Goal: Task Accomplishment & Management: Manage account settings

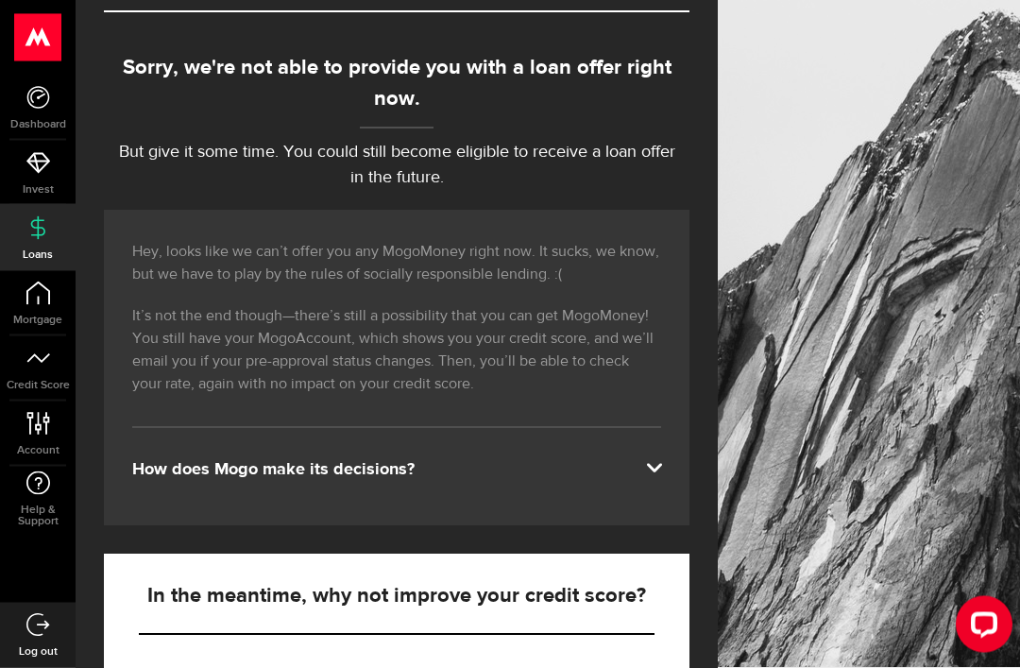
scroll to position [193, 0]
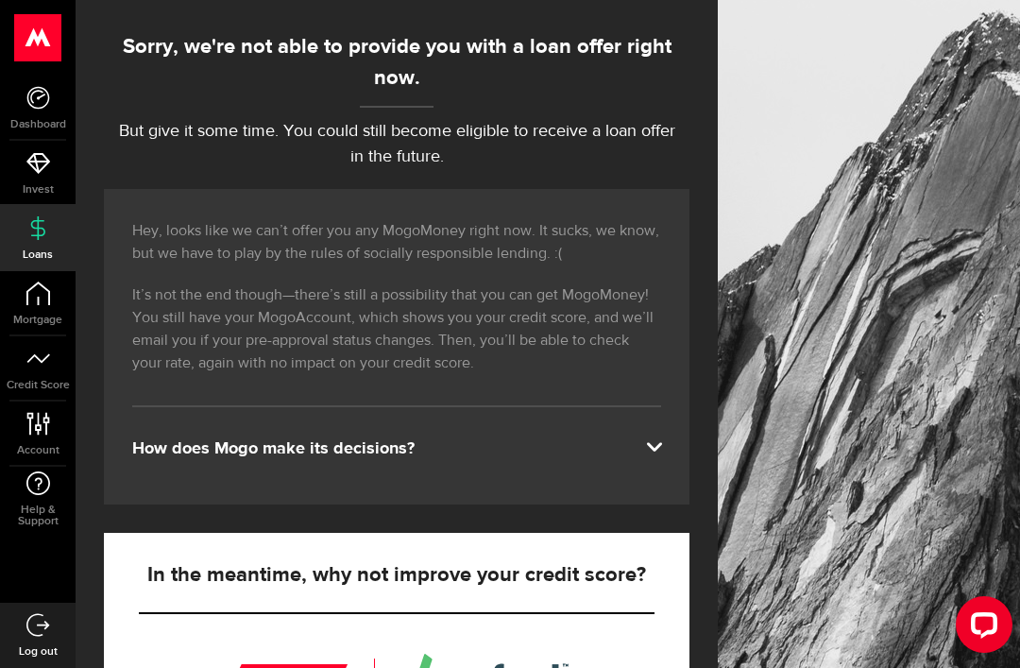
click at [645, 447] on div "How does Mogo make its decisions?" at bounding box center [396, 448] width 529 height 23
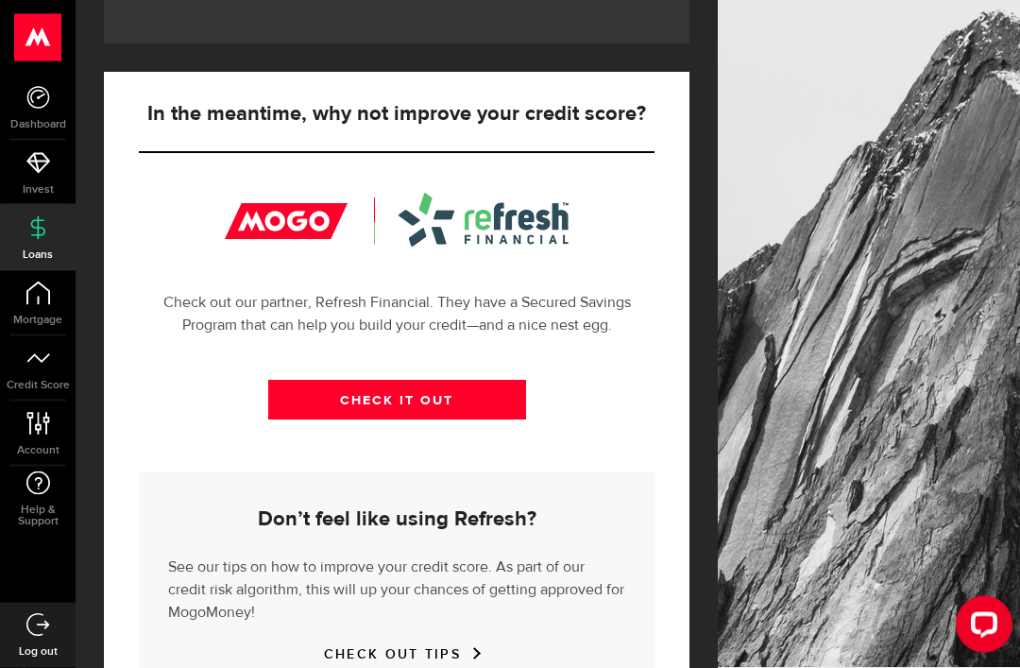
scroll to position [770, 0]
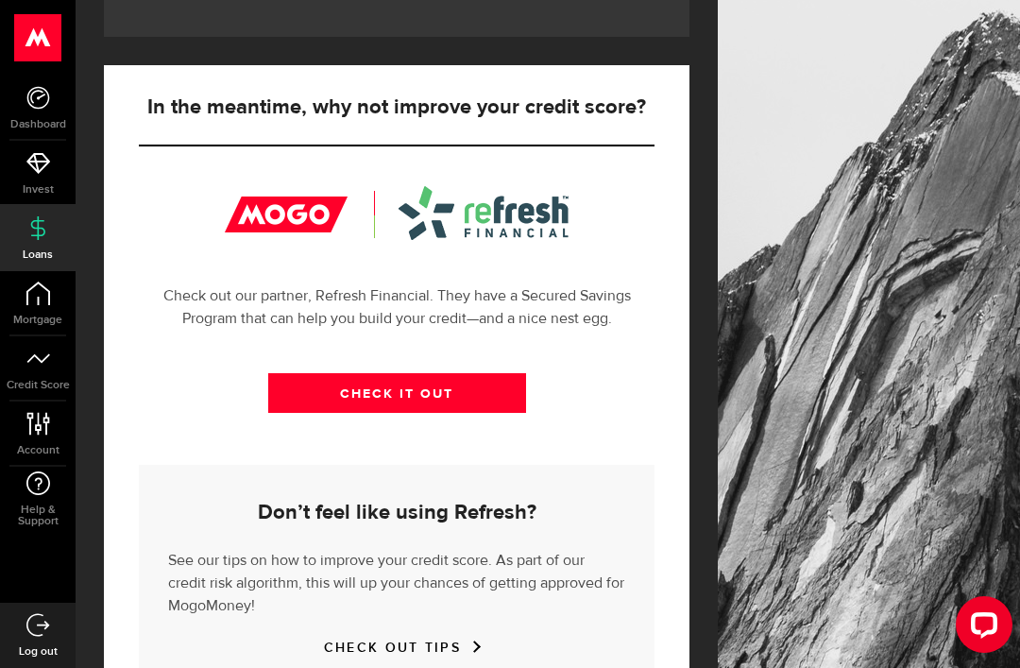
click at [450, 639] on link "CHECK OUT TIPS" at bounding box center [396, 647] width 145 height 16
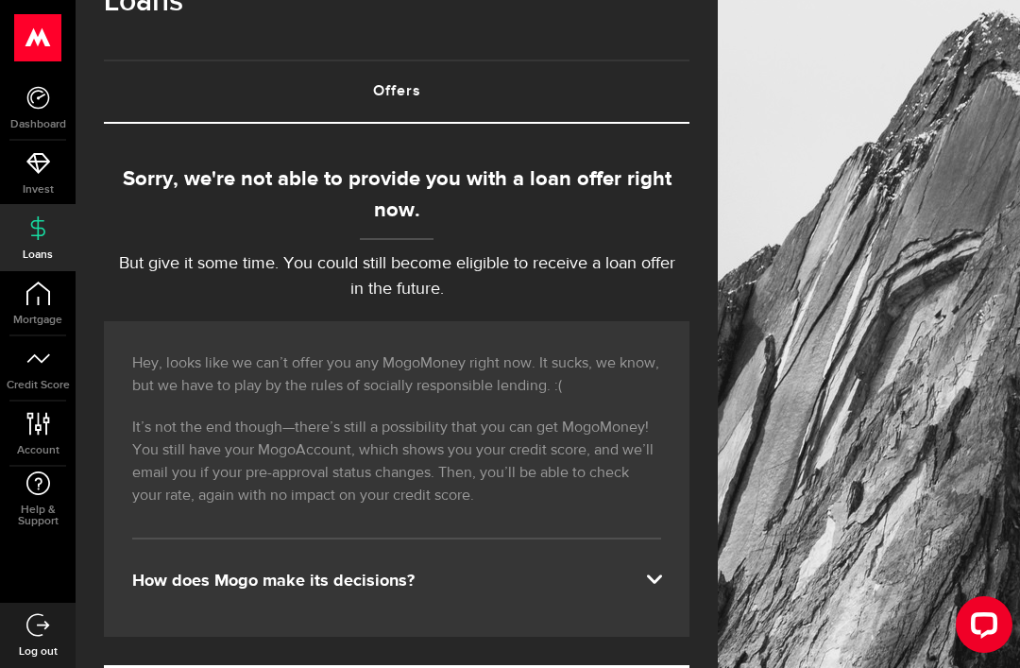
click at [46, 373] on link "Credit Score" at bounding box center [38, 368] width 76 height 64
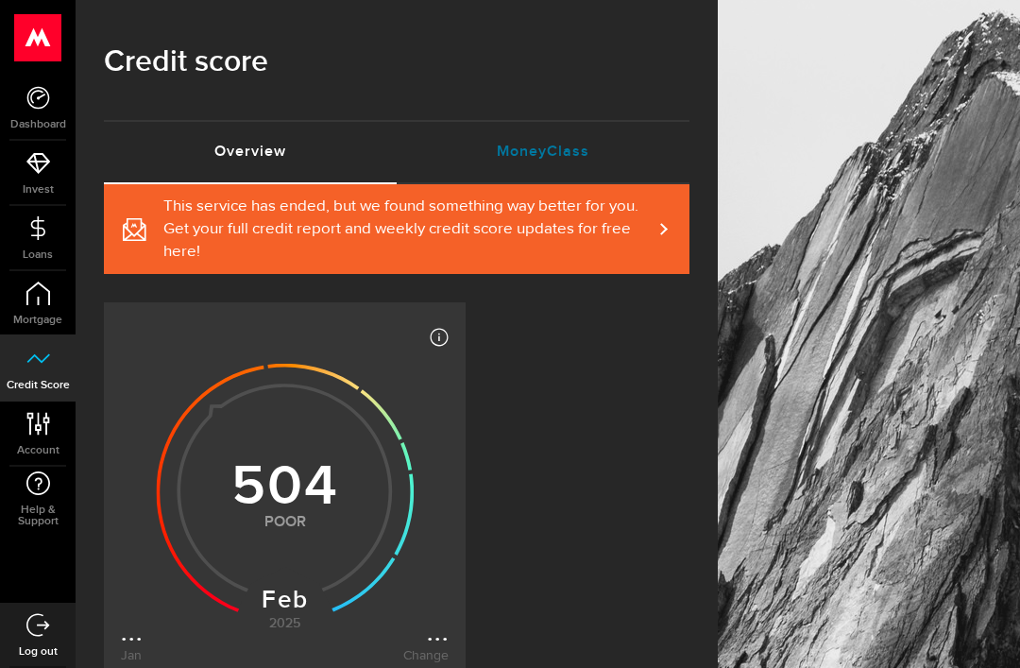
click at [559, 146] on link "MoneyClass (requires attention)" at bounding box center [543, 152] width 293 height 60
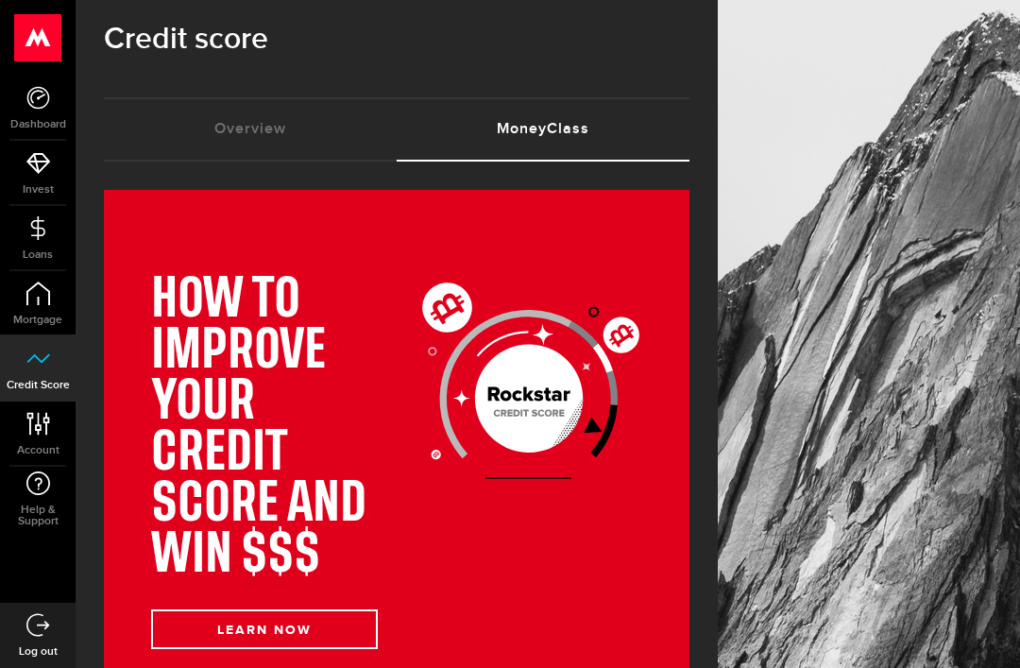
scroll to position [21, 0]
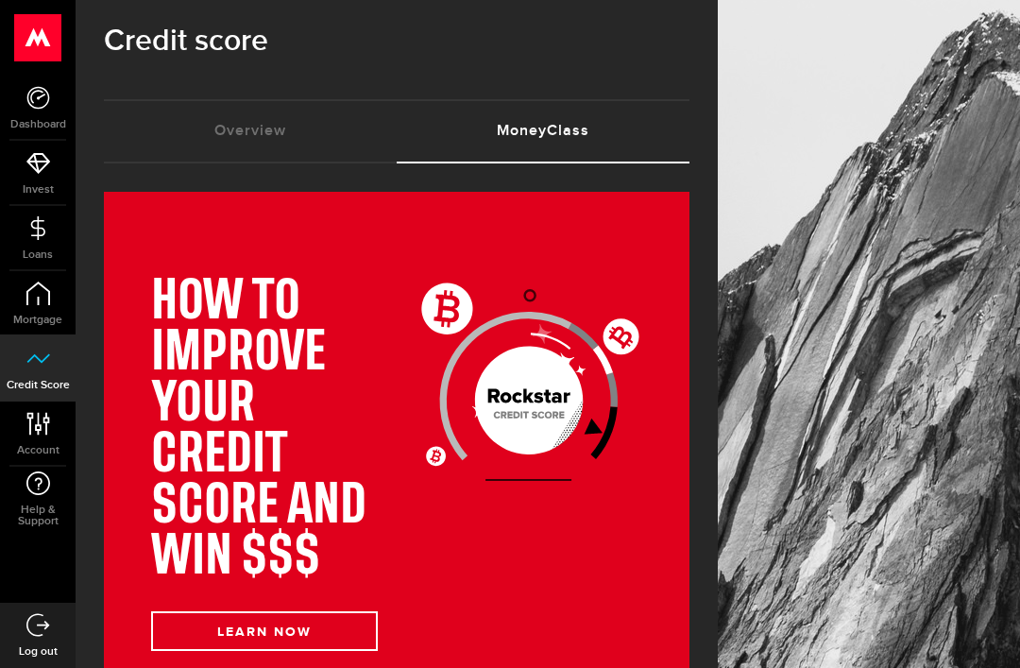
click at [43, 428] on icon at bounding box center [39, 424] width 26 height 24
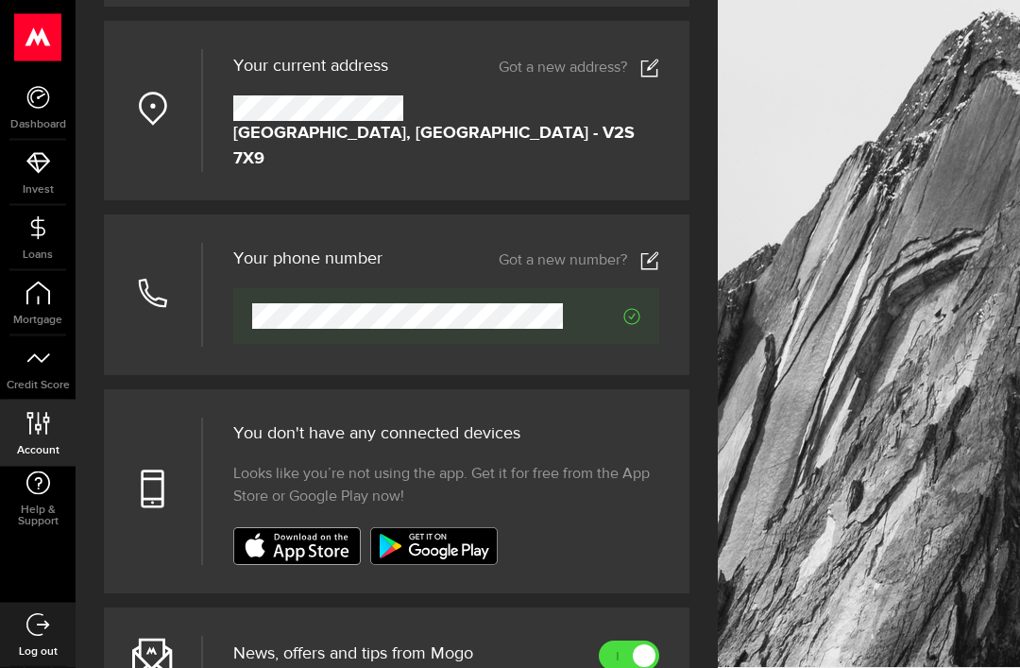
scroll to position [356, 0]
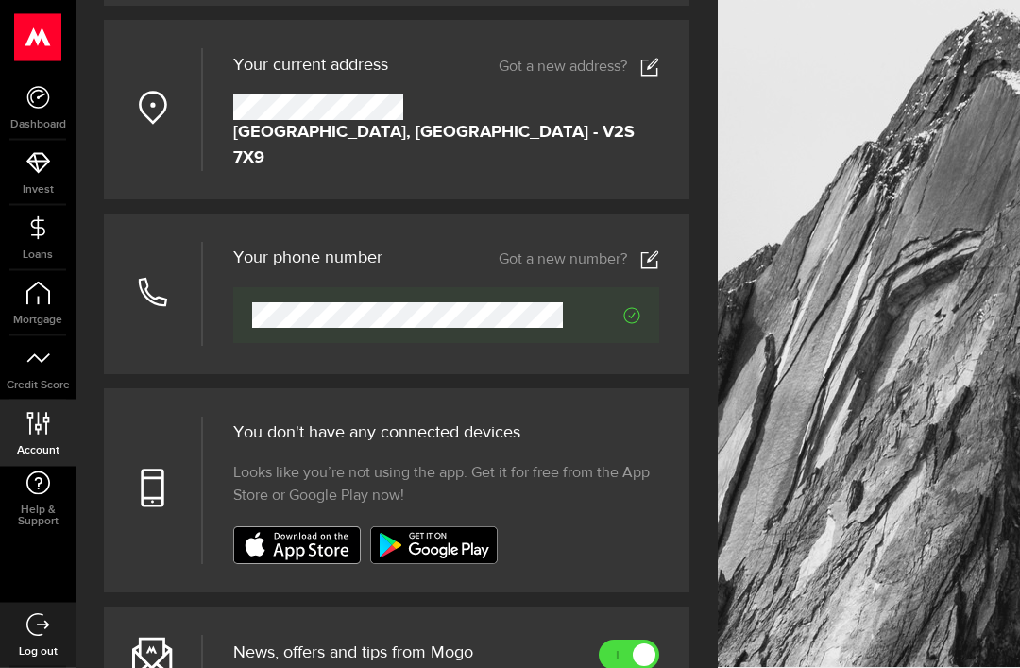
click at [699, 290] on div "Account Compte [PERSON_NAME] Votre adresse courriel Your email address Got a ne…" at bounding box center [397, 503] width 642 height 1719
click at [647, 252] on icon at bounding box center [649, 260] width 19 height 19
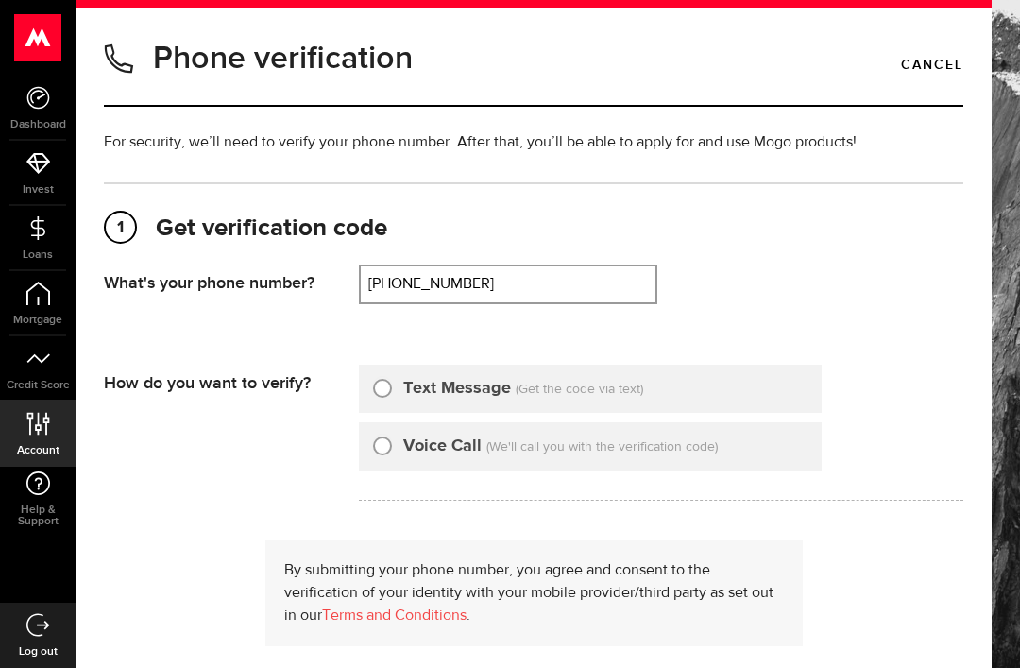
click at [514, 289] on input "[PHONE_NUMBER]" at bounding box center [508, 284] width 295 height 36
type input "6043768697"
click at [390, 392] on div at bounding box center [382, 388] width 19 height 19
radio input "true"
type input "[PHONE_NUMBER]"
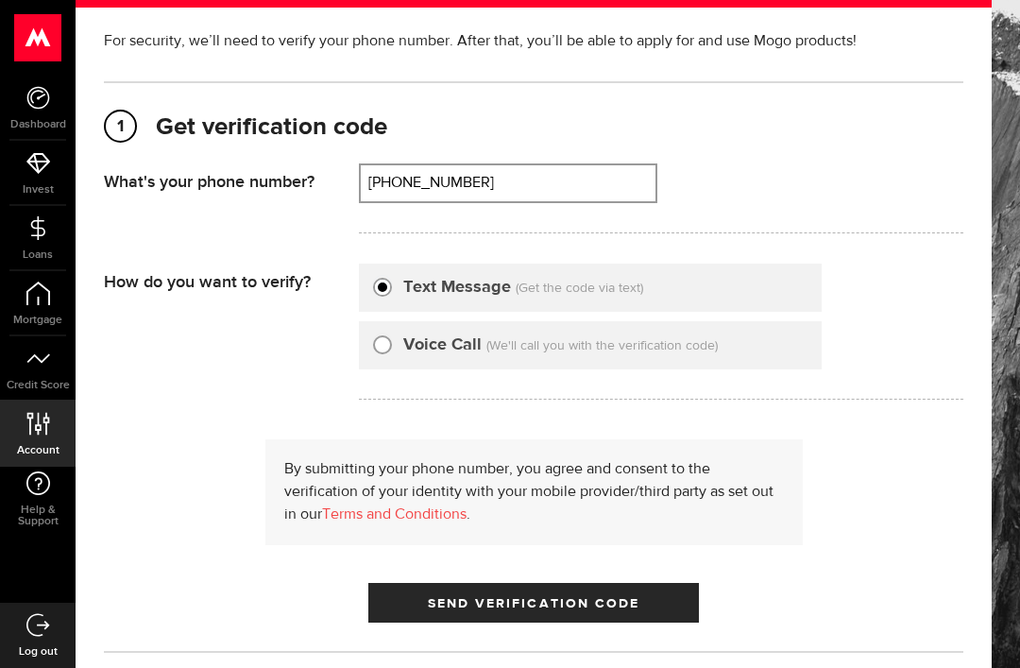
scroll to position [105, 0]
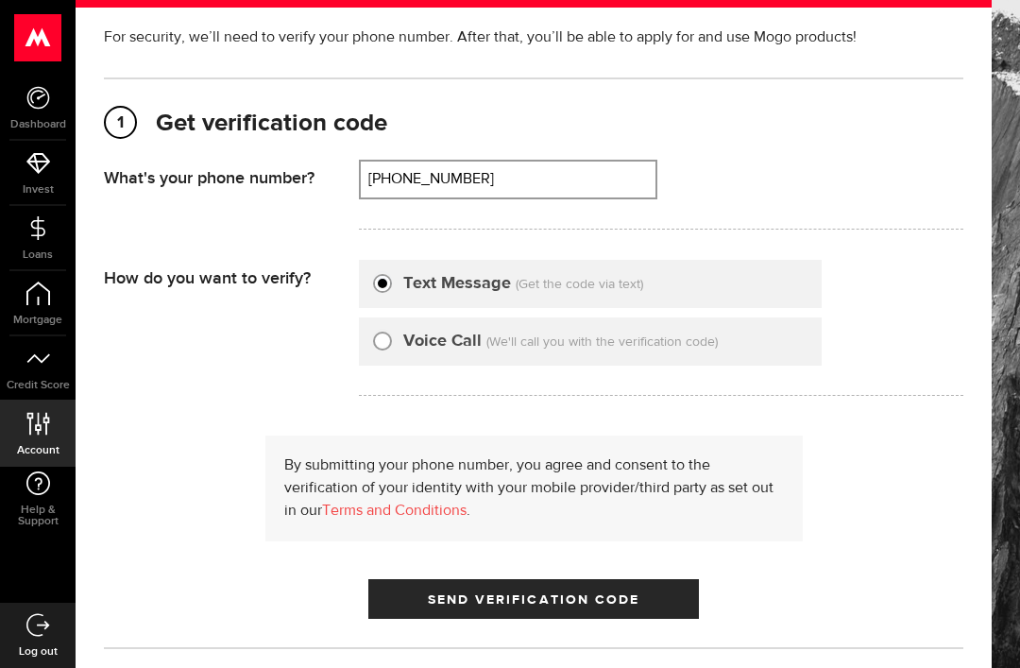
click at [569, 609] on button "Send Verification Code" at bounding box center [533, 599] width 331 height 40
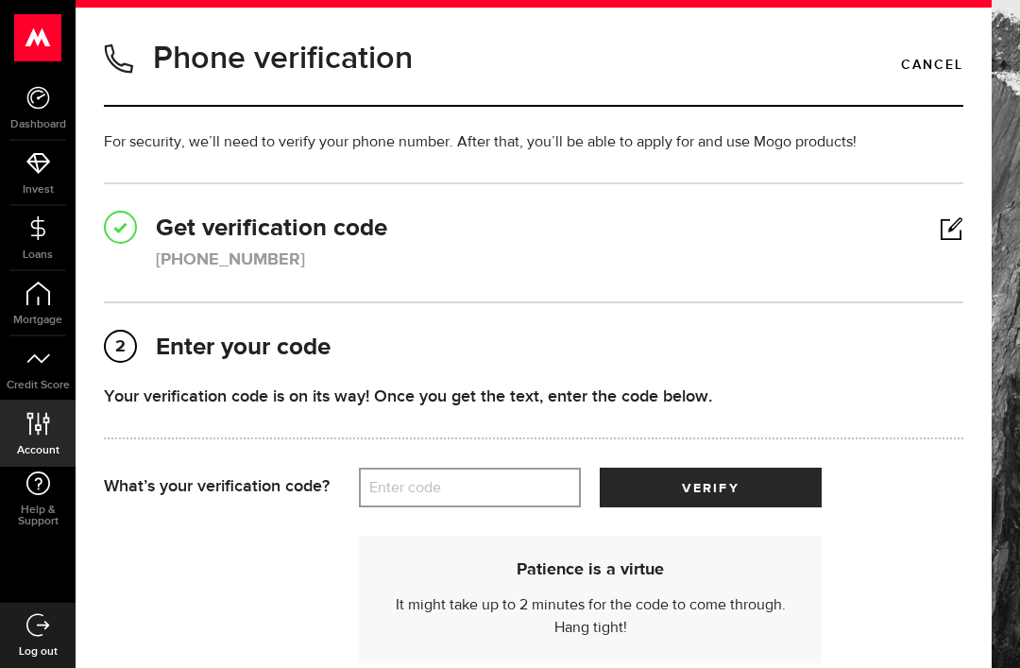
click at [407, 492] on label "Enter code" at bounding box center [470, 487] width 222 height 39
click at [407, 492] on input "Enter code" at bounding box center [470, 488] width 222 height 40
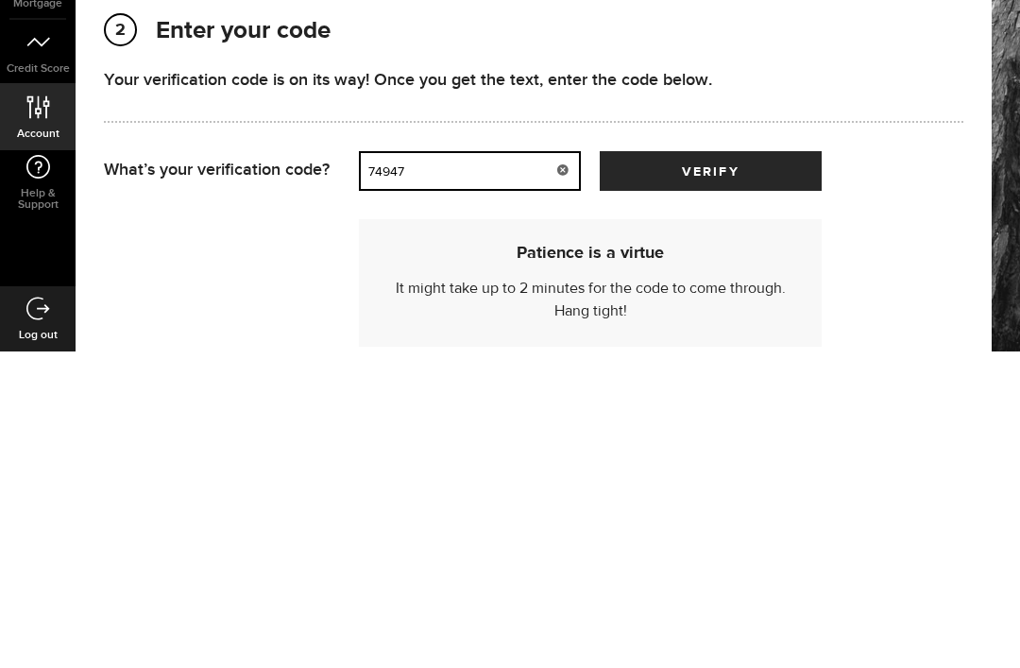
type input "74947"
click at [758, 468] on button "verify" at bounding box center [711, 488] width 222 height 40
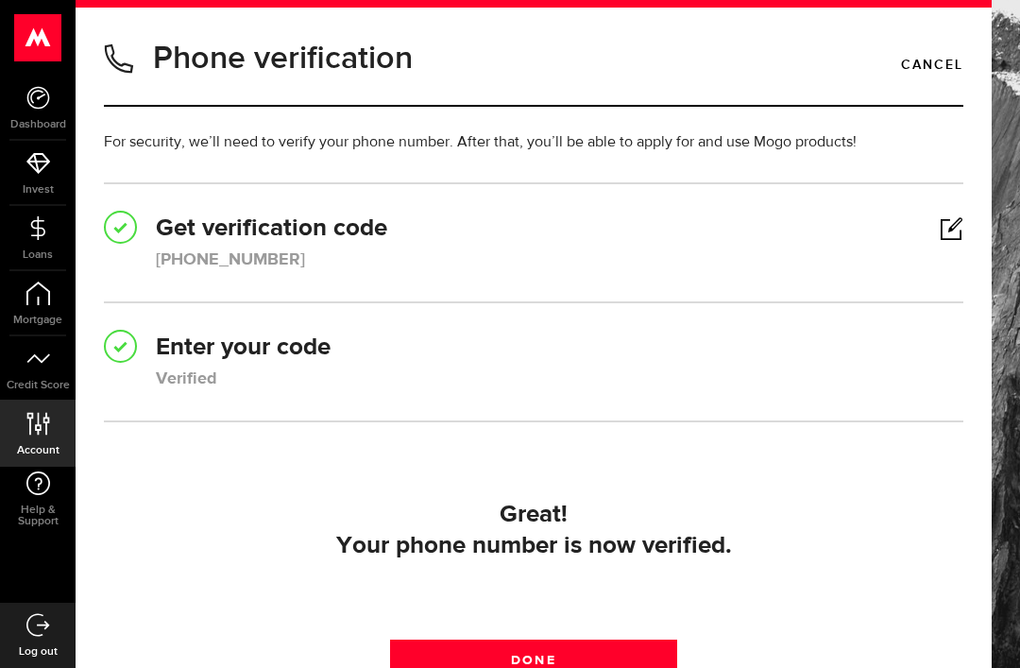
click at [587, 662] on link "Done" at bounding box center [533, 659] width 286 height 40
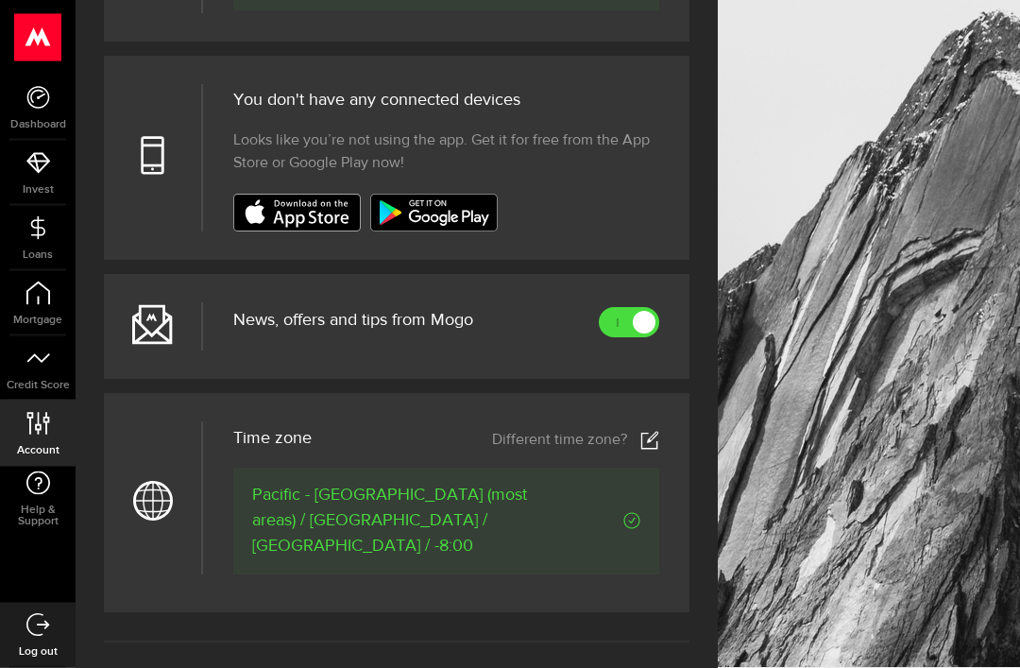
scroll to position [690, 0]
click at [456, 311] on span "News, offers and tips from Mogo" at bounding box center [353, 319] width 240 height 17
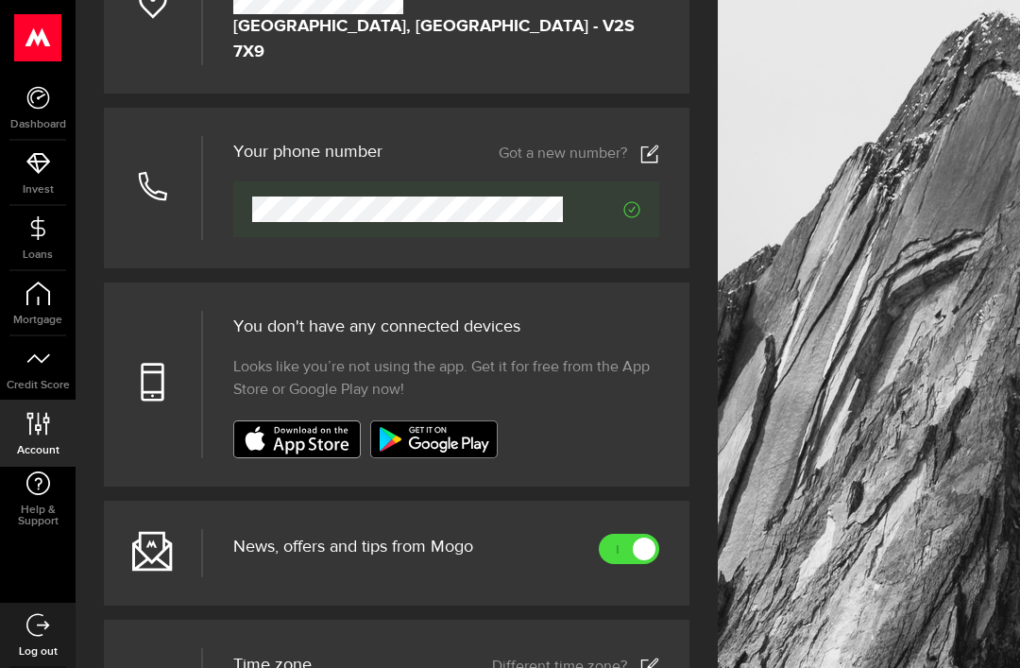
scroll to position [461, 0]
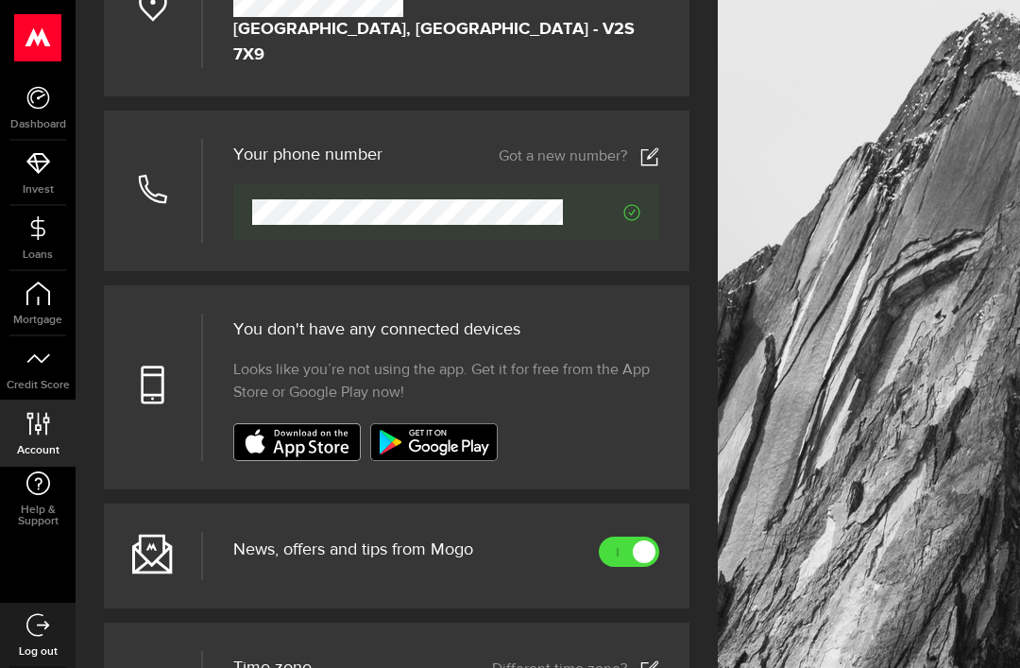
click at [40, 237] on icon at bounding box center [38, 228] width 24 height 24
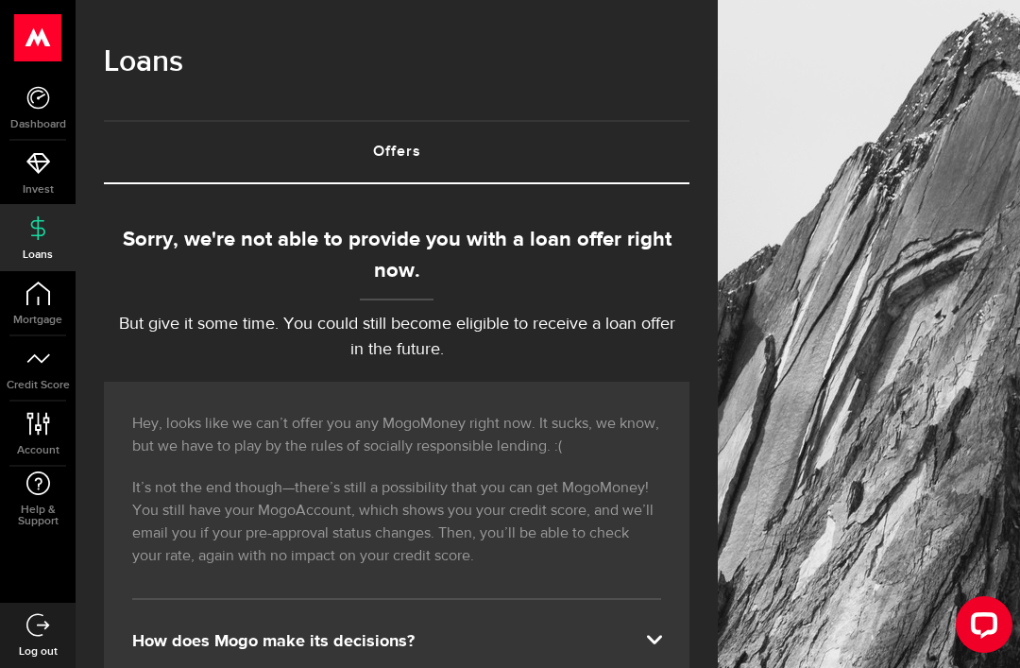
click at [44, 109] on icon at bounding box center [38, 98] width 24 height 24
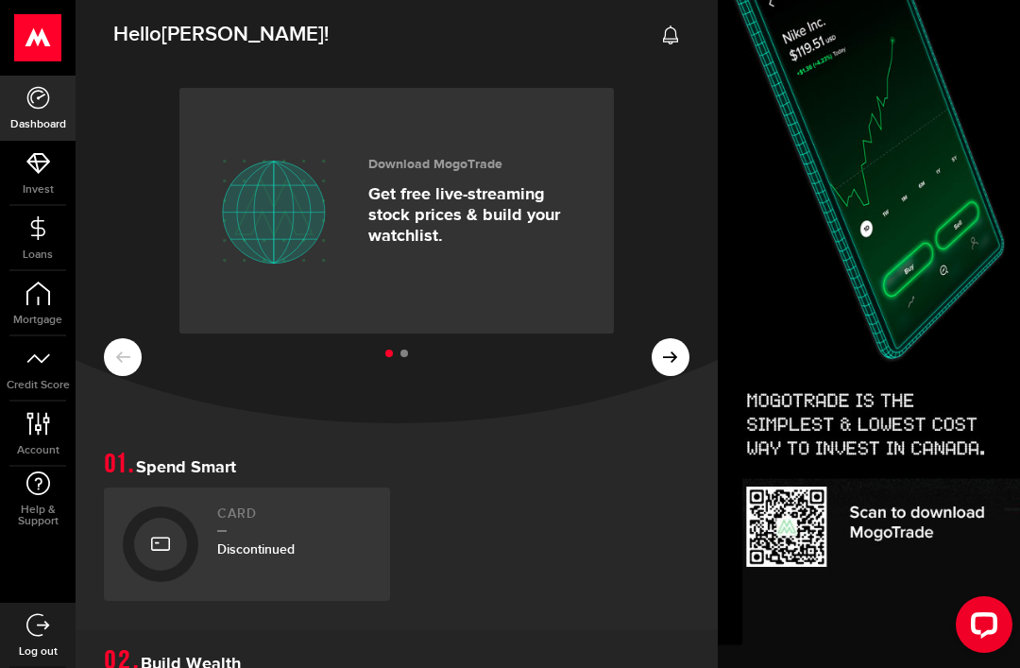
scroll to position [0, 28]
click at [663, 349] on icon at bounding box center [670, 356] width 15 height 15
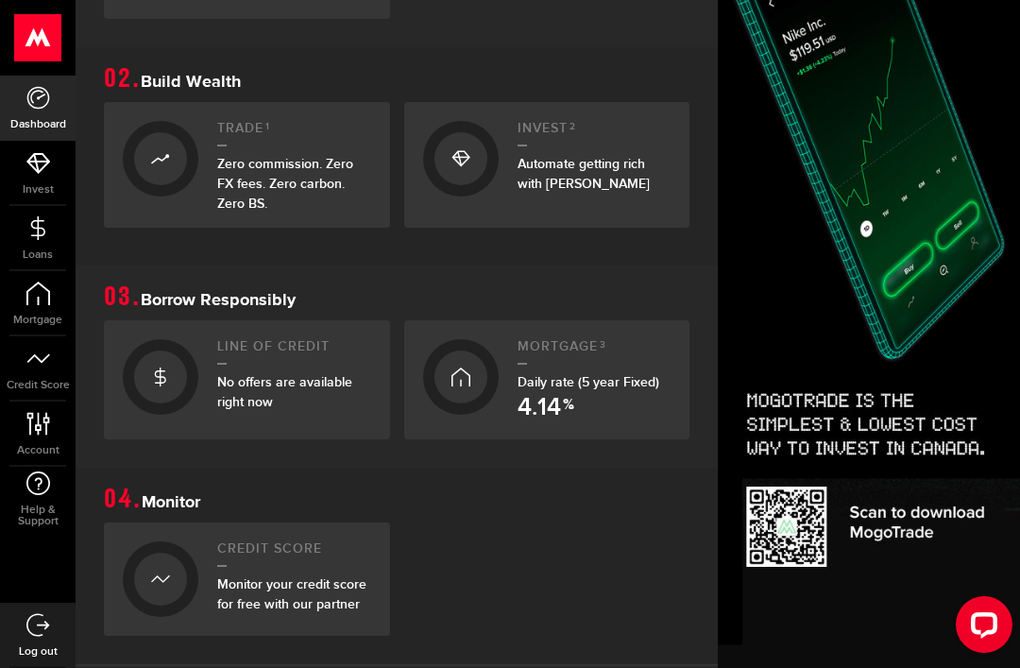
scroll to position [584, 0]
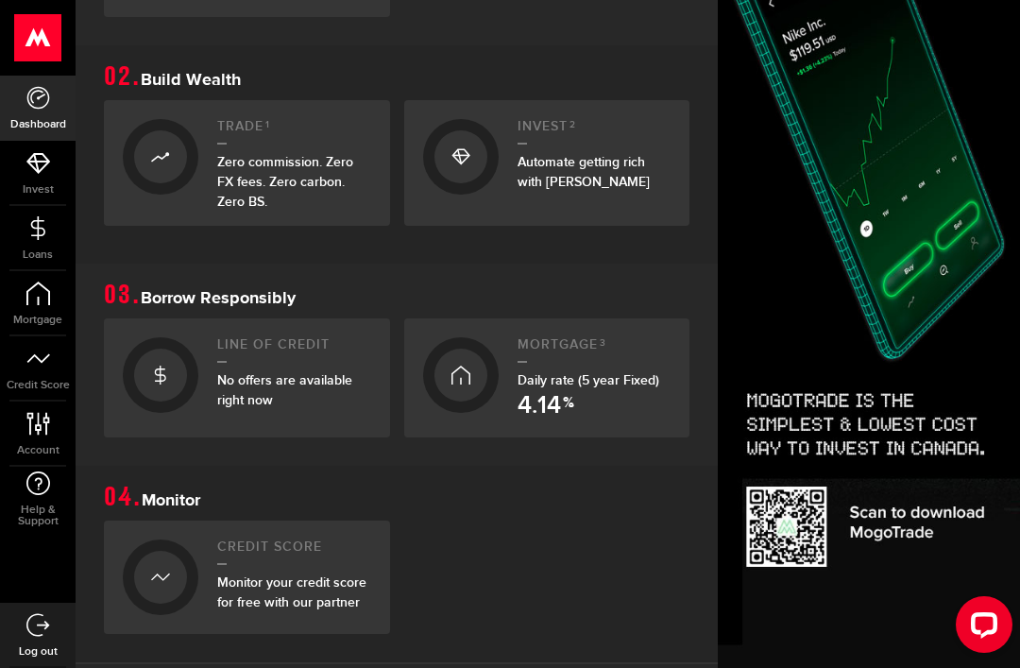
click at [272, 372] on span "No offers are available right now" at bounding box center [284, 390] width 135 height 36
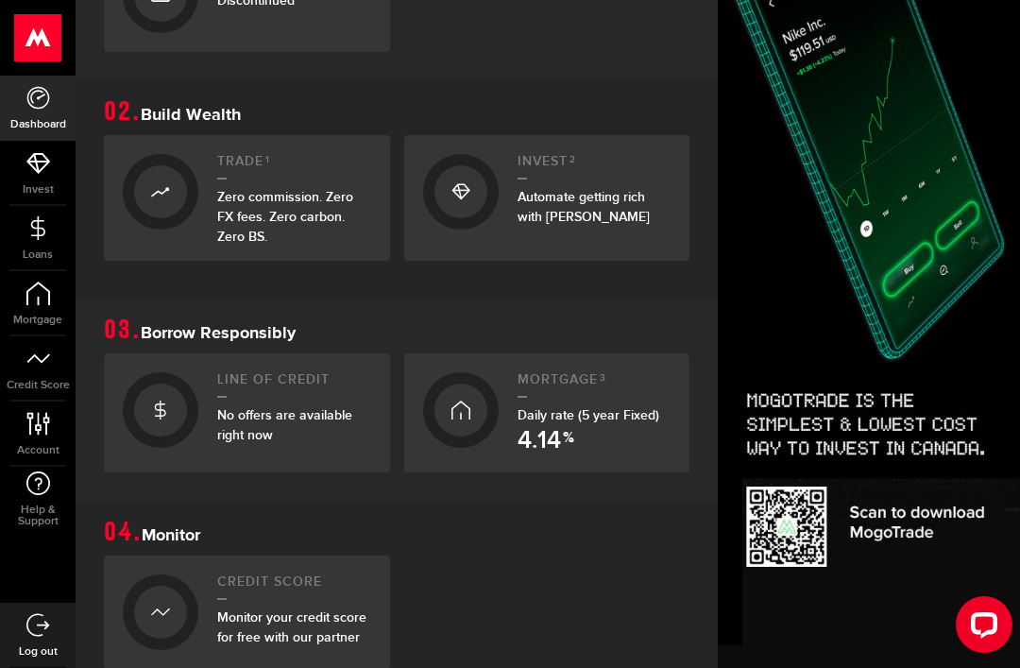
scroll to position [553, 0]
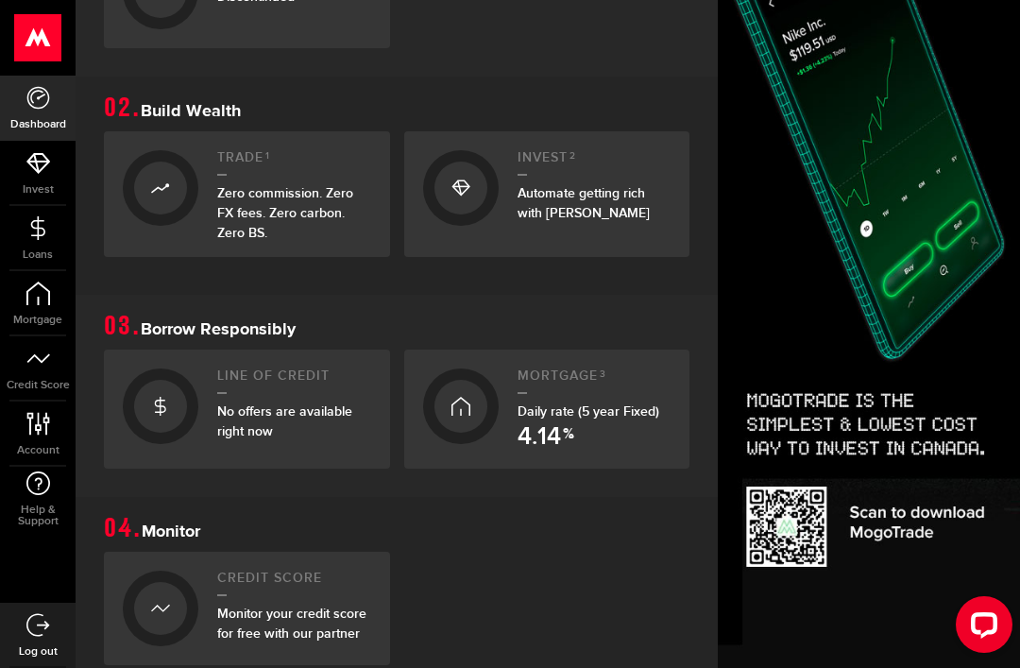
click at [590, 409] on span "Daily rate (5 year Fixed) 4.14 %" at bounding box center [589, 411] width 142 height 16
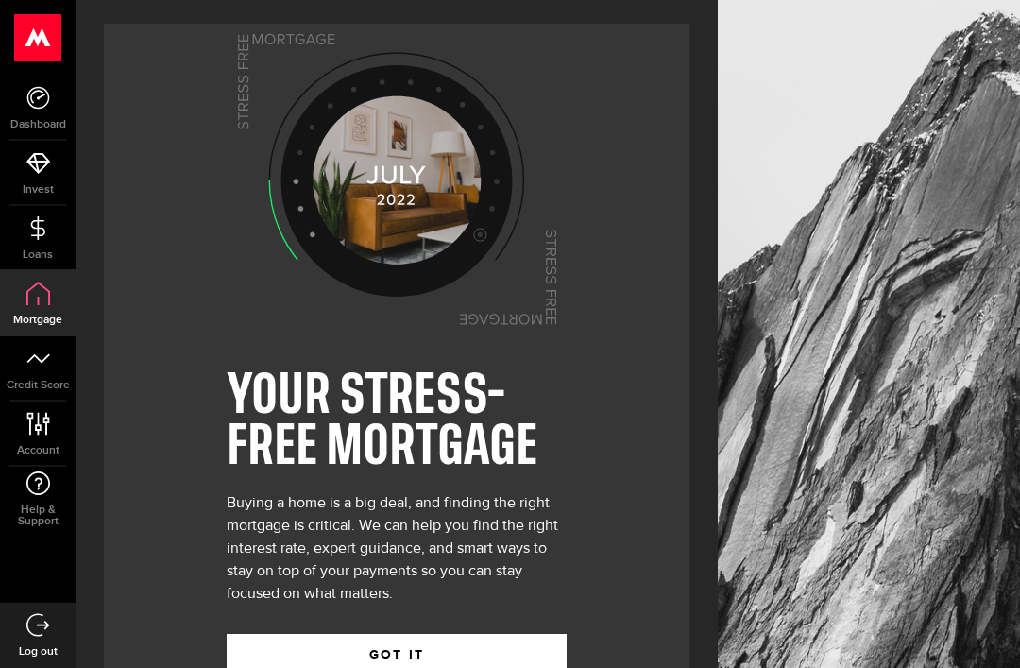
scroll to position [61, 0]
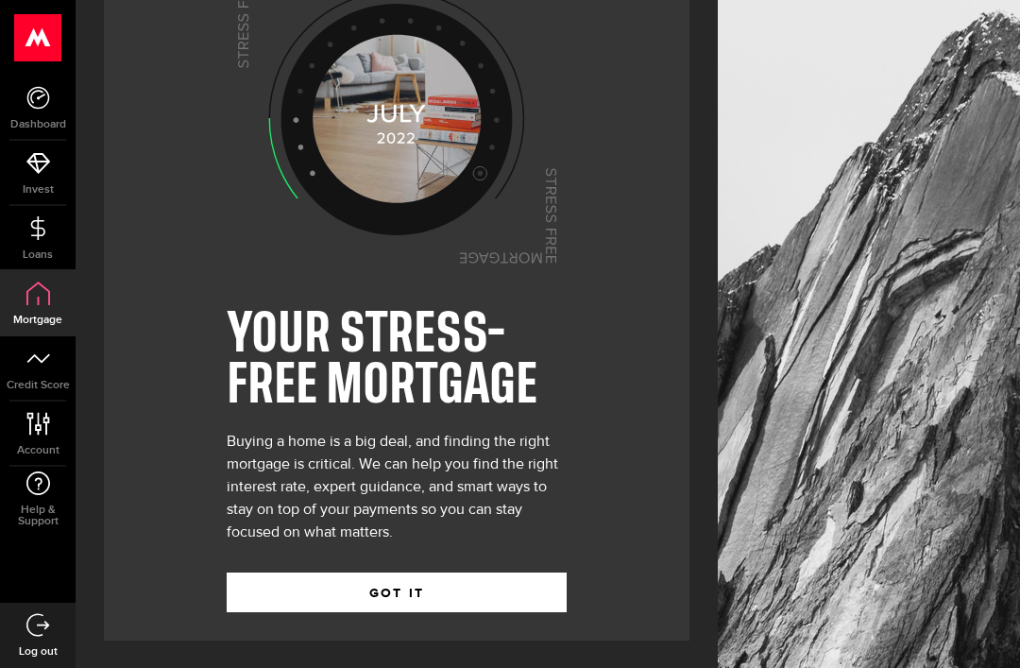
click at [417, 577] on button "GOT IT" at bounding box center [397, 592] width 340 height 40
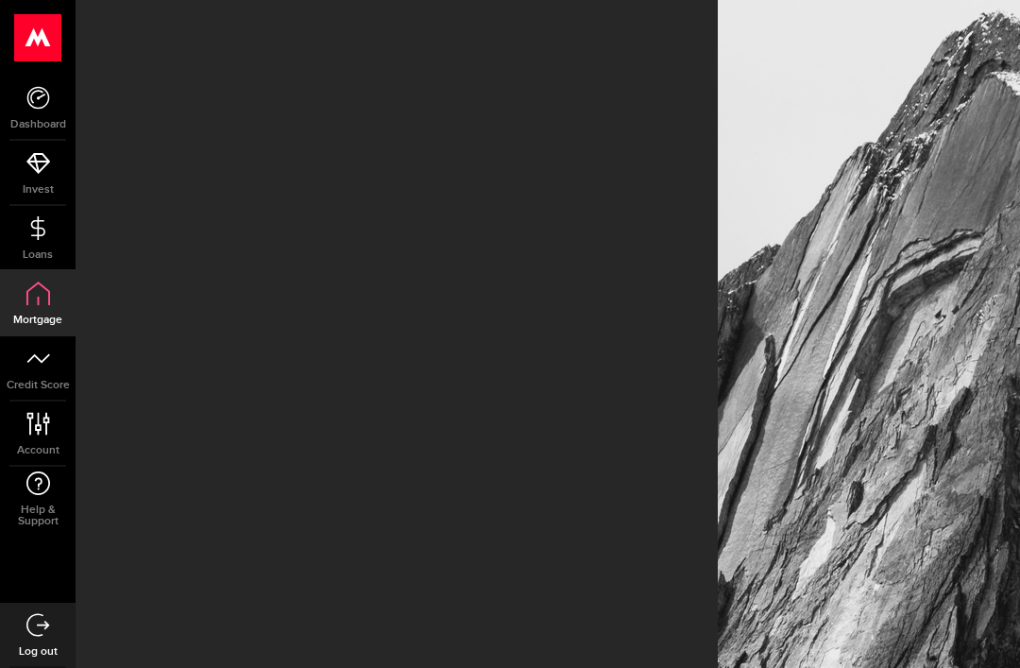
scroll to position [60, 0]
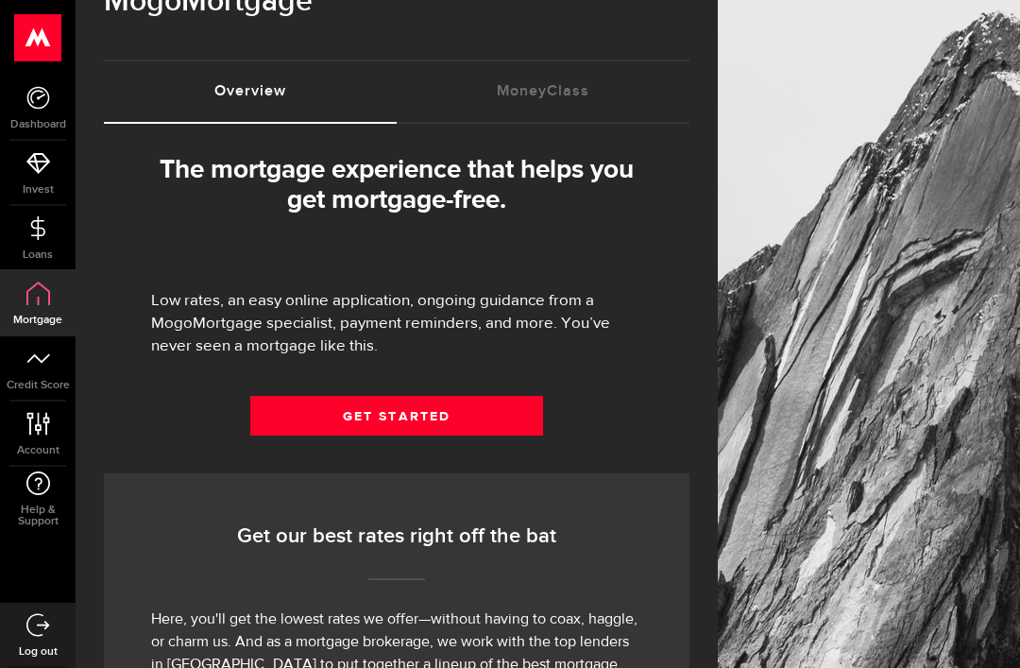
select select "3knYdhfXw4iYoq2m0WGQES"
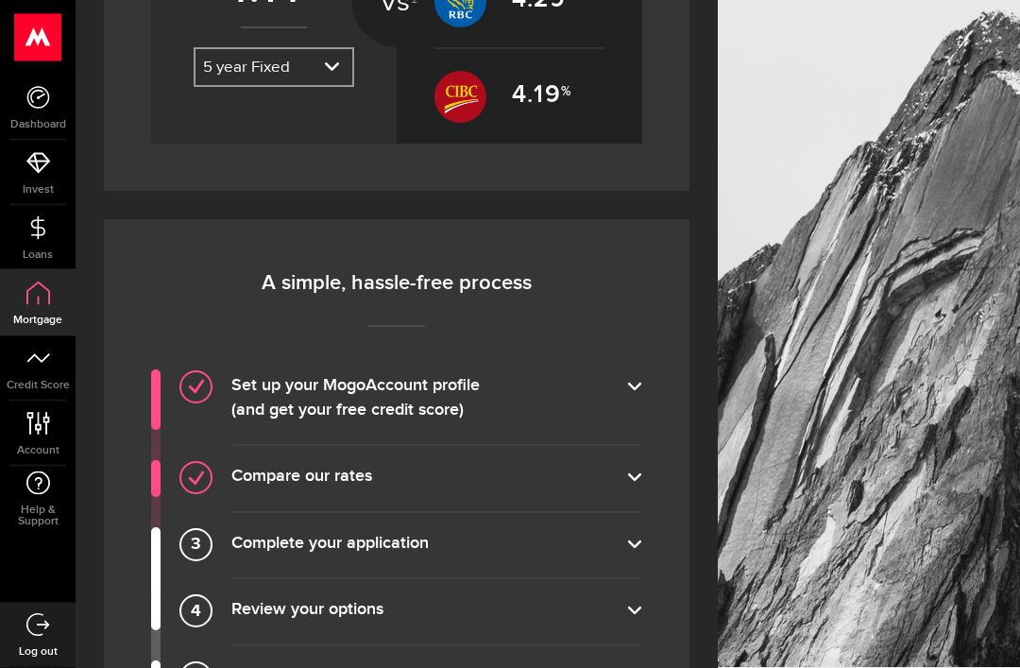
scroll to position [1200, 0]
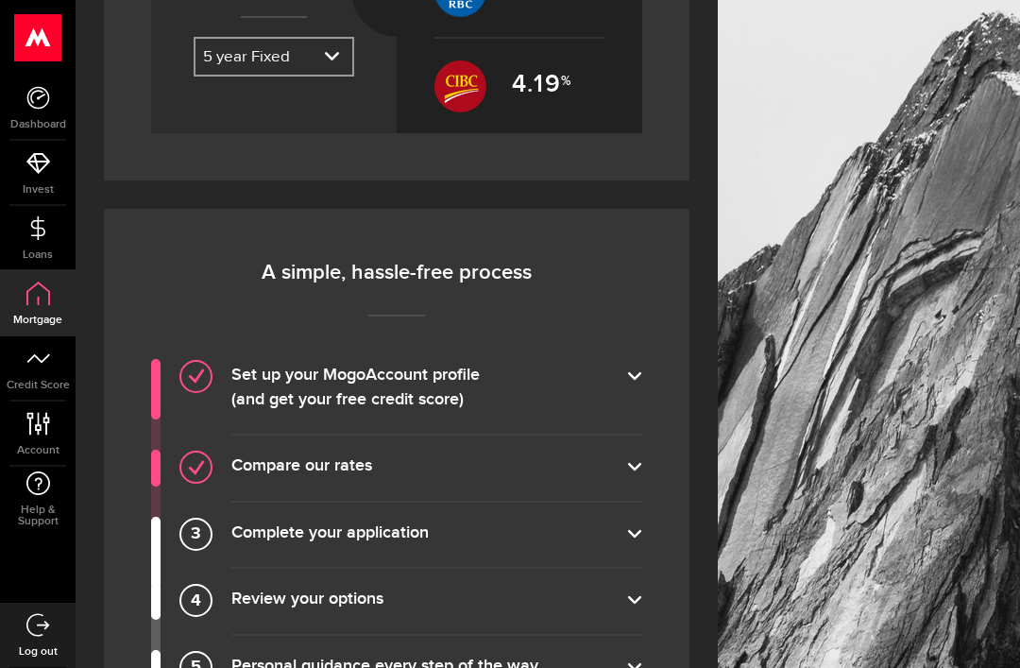
click at [630, 527] on label "Complete your application" at bounding box center [436, 534] width 411 height 26
click at [0, 0] on input "Complete your application" at bounding box center [0, 0] width 0 height 0
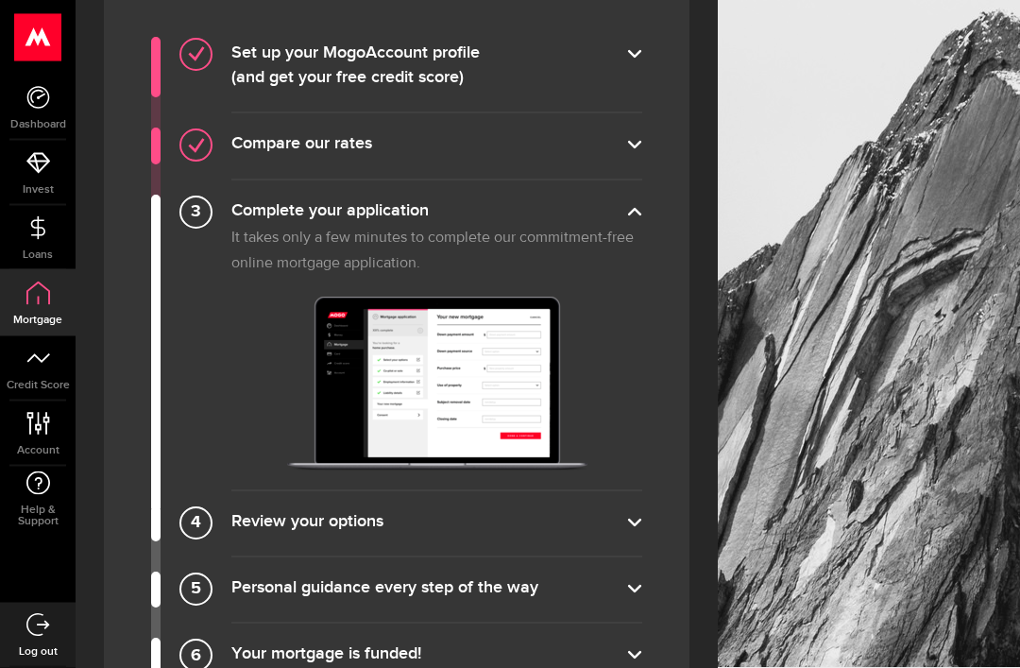
scroll to position [1522, 0]
click at [632, 510] on label "Review your options" at bounding box center [436, 523] width 411 height 26
click at [0, 0] on input "Review your options" at bounding box center [0, 0] width 0 height 0
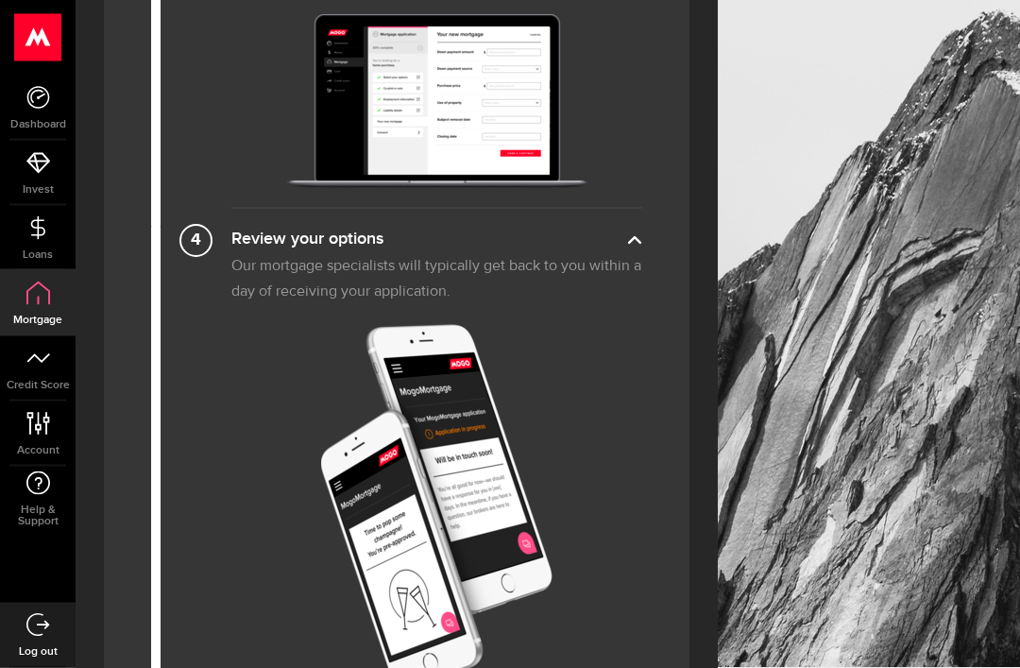
scroll to position [1805, 0]
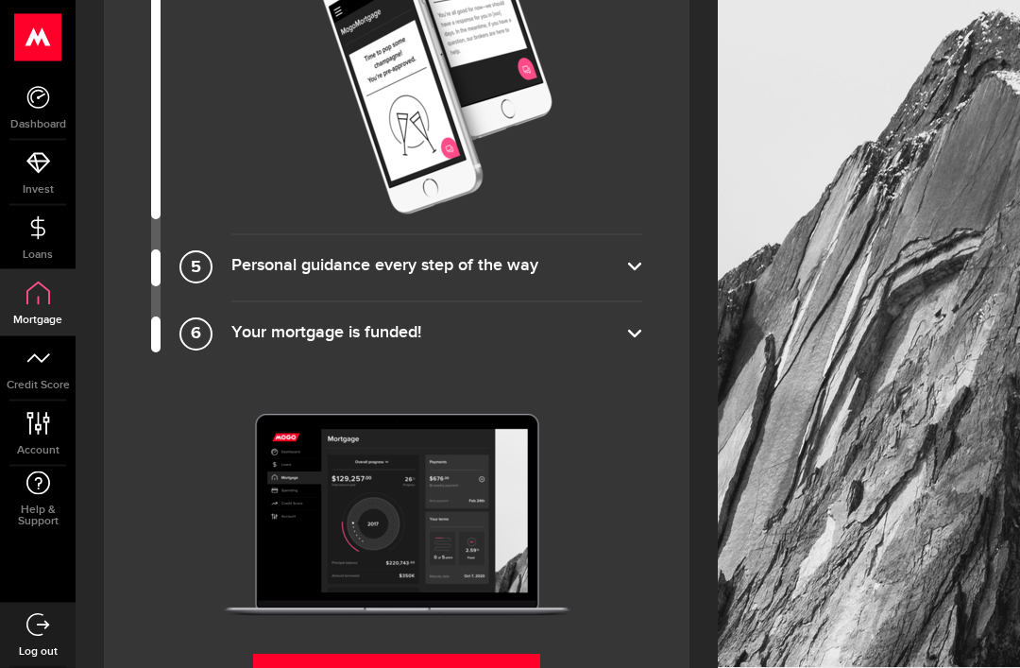
click at [629, 265] on label "Personal guidance every step of the way" at bounding box center [436, 268] width 411 height 26
click at [0, 0] on input "Personal guidance every step of the way" at bounding box center [0, 0] width 0 height 0
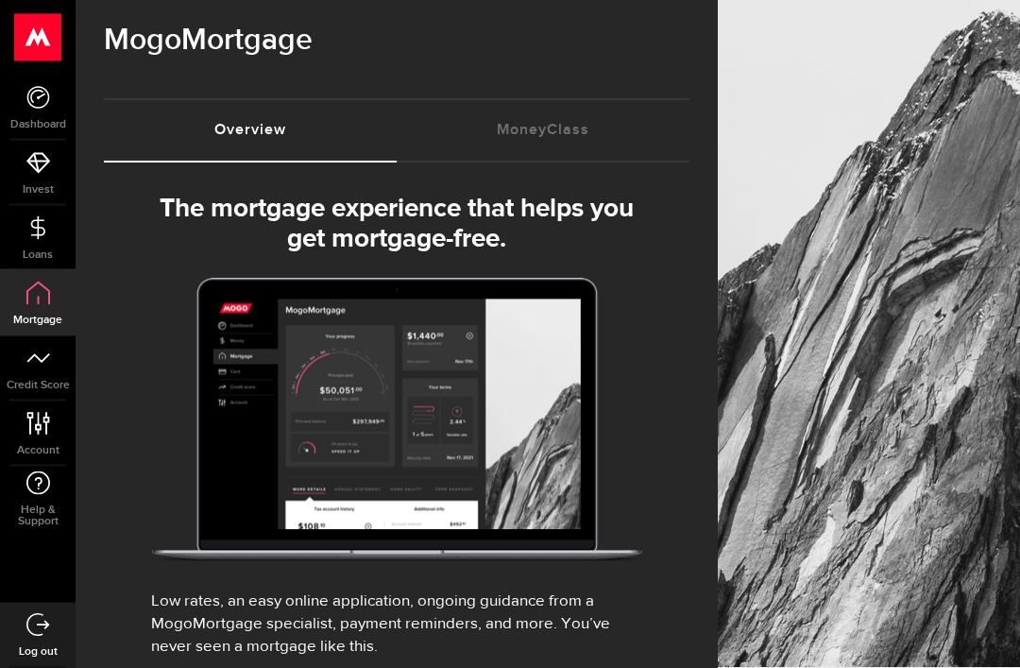
scroll to position [0, 0]
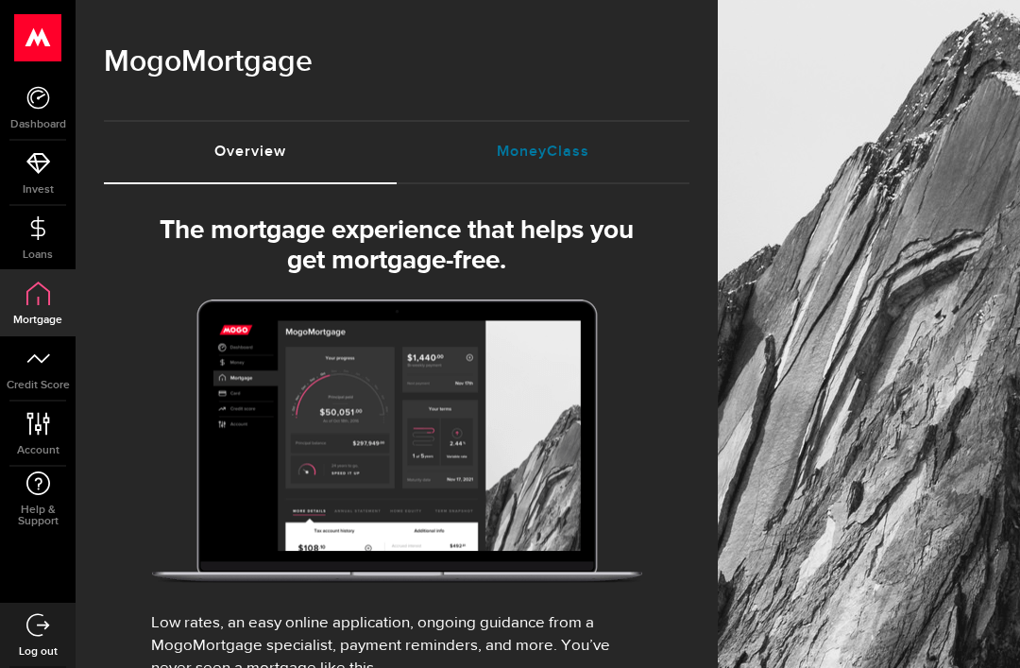
click at [581, 152] on link "MoneyClass (requires attention)" at bounding box center [543, 152] width 293 height 60
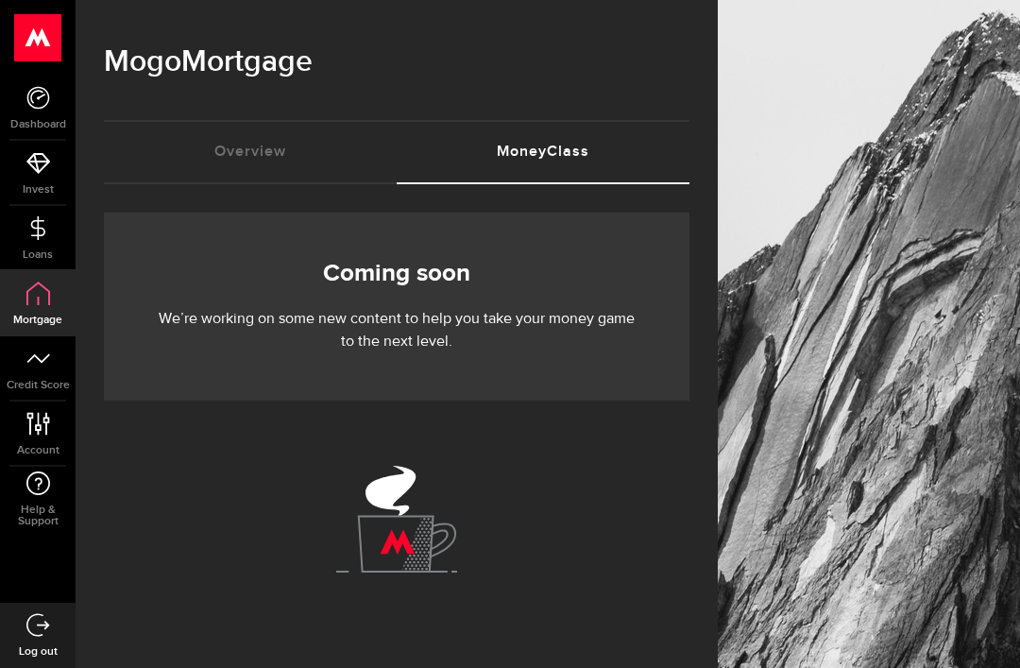
click at [43, 102] on icon at bounding box center [38, 98] width 24 height 24
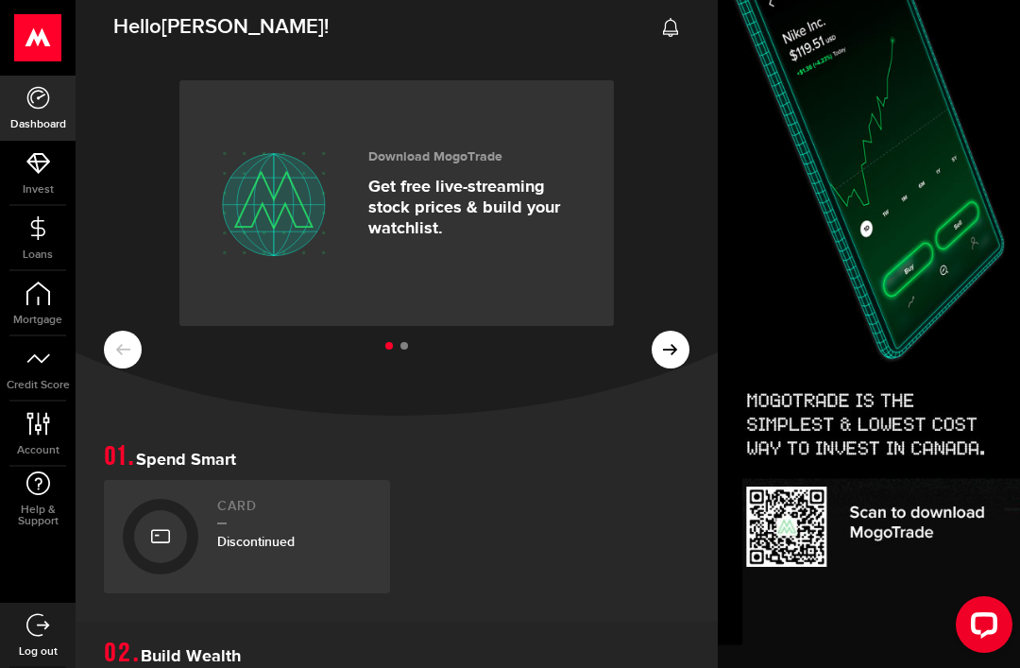
scroll to position [7, 0]
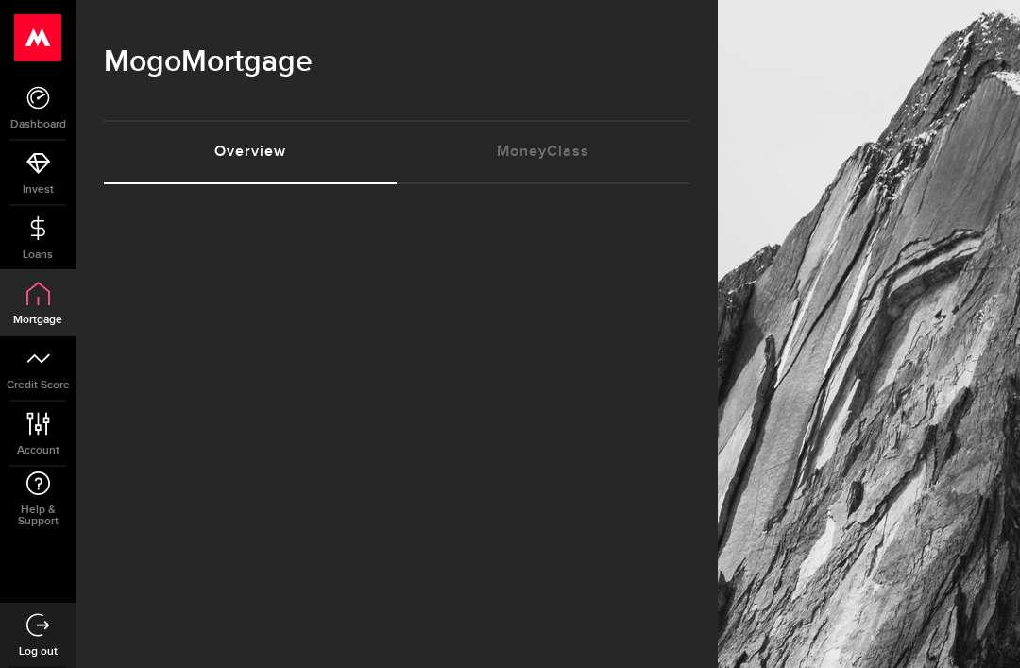
select select "3knYdhfXw4iYoq2m0WGQES"
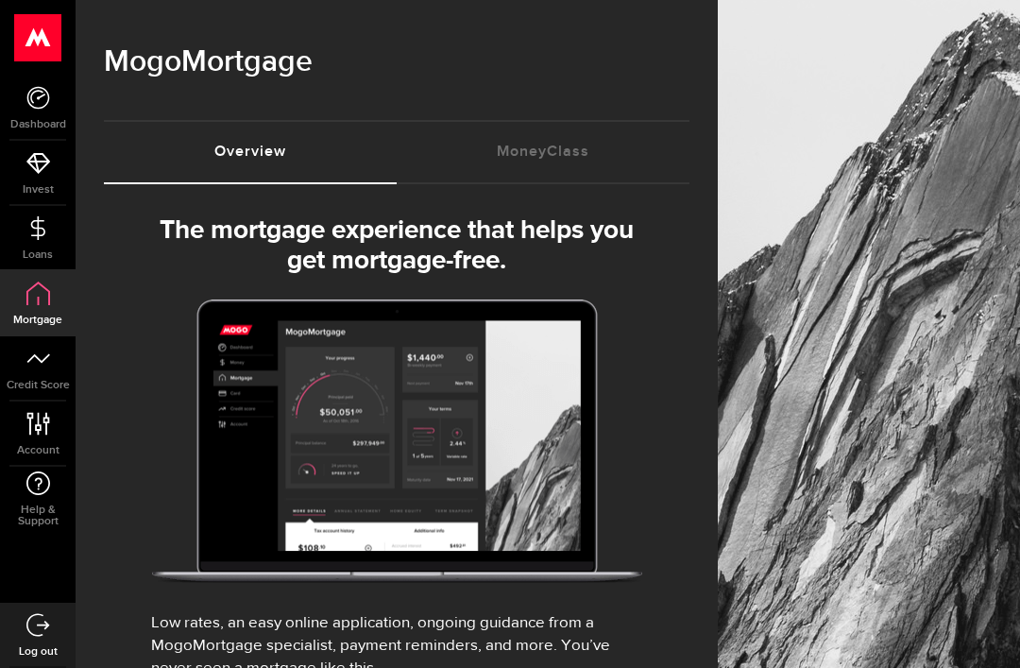
select select "3knYdhfXw4iYoq2m0WGQES"
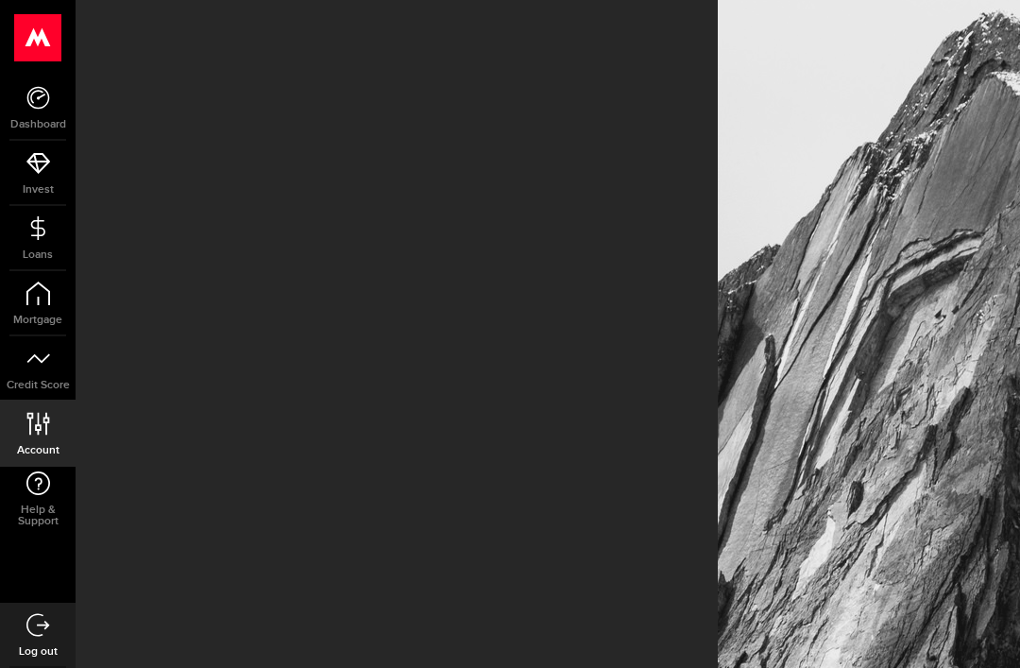
scroll to position [60, 0]
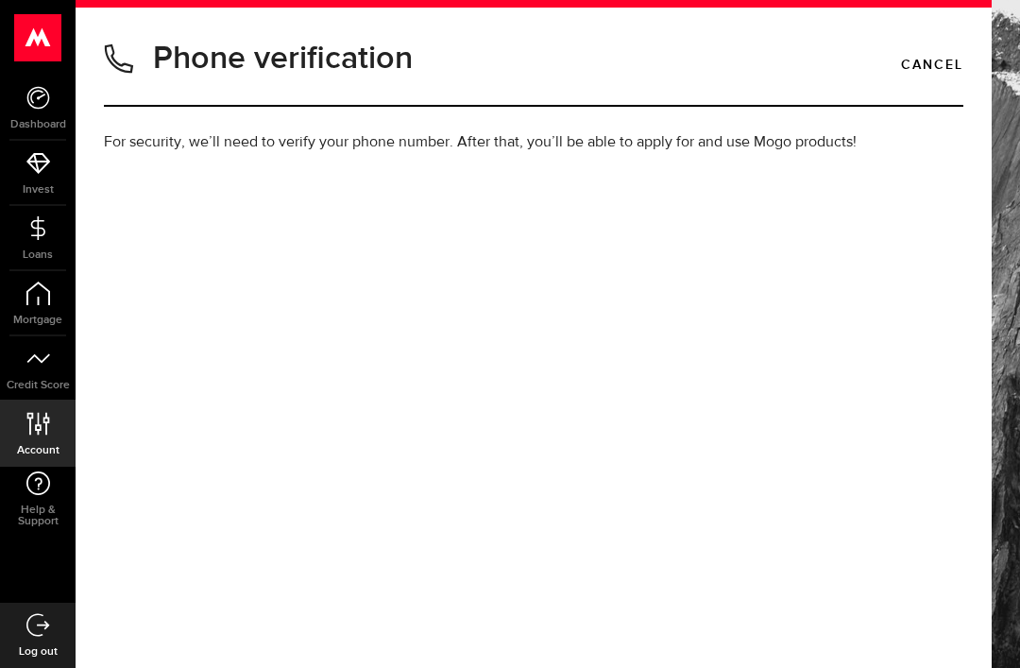
type input "[PHONE_NUMBER]"
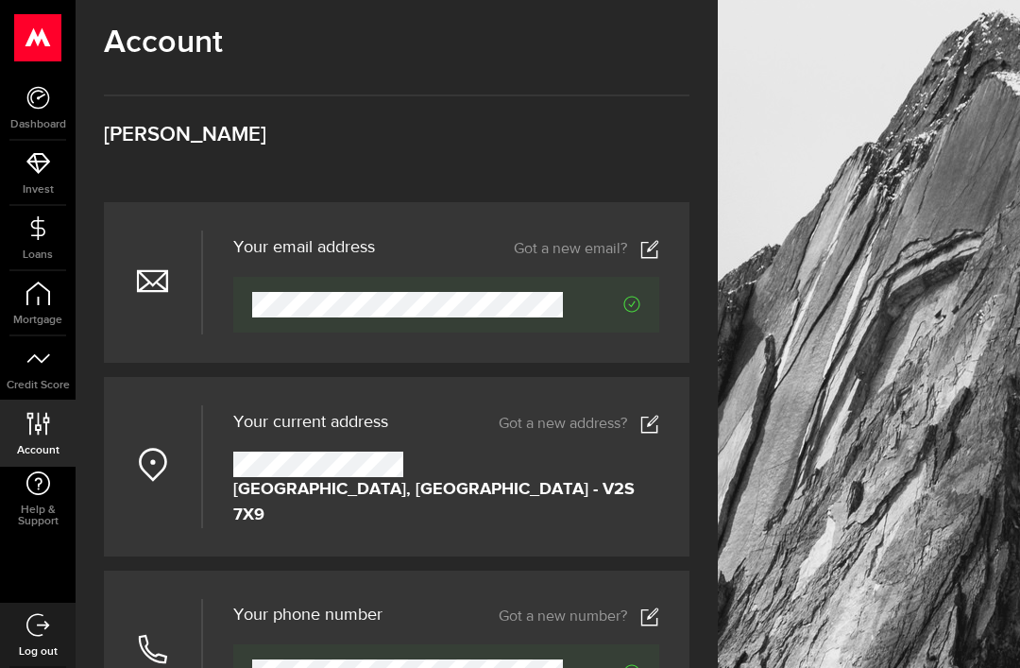
scroll to position [21, 0]
